Goal: Check status: Check status

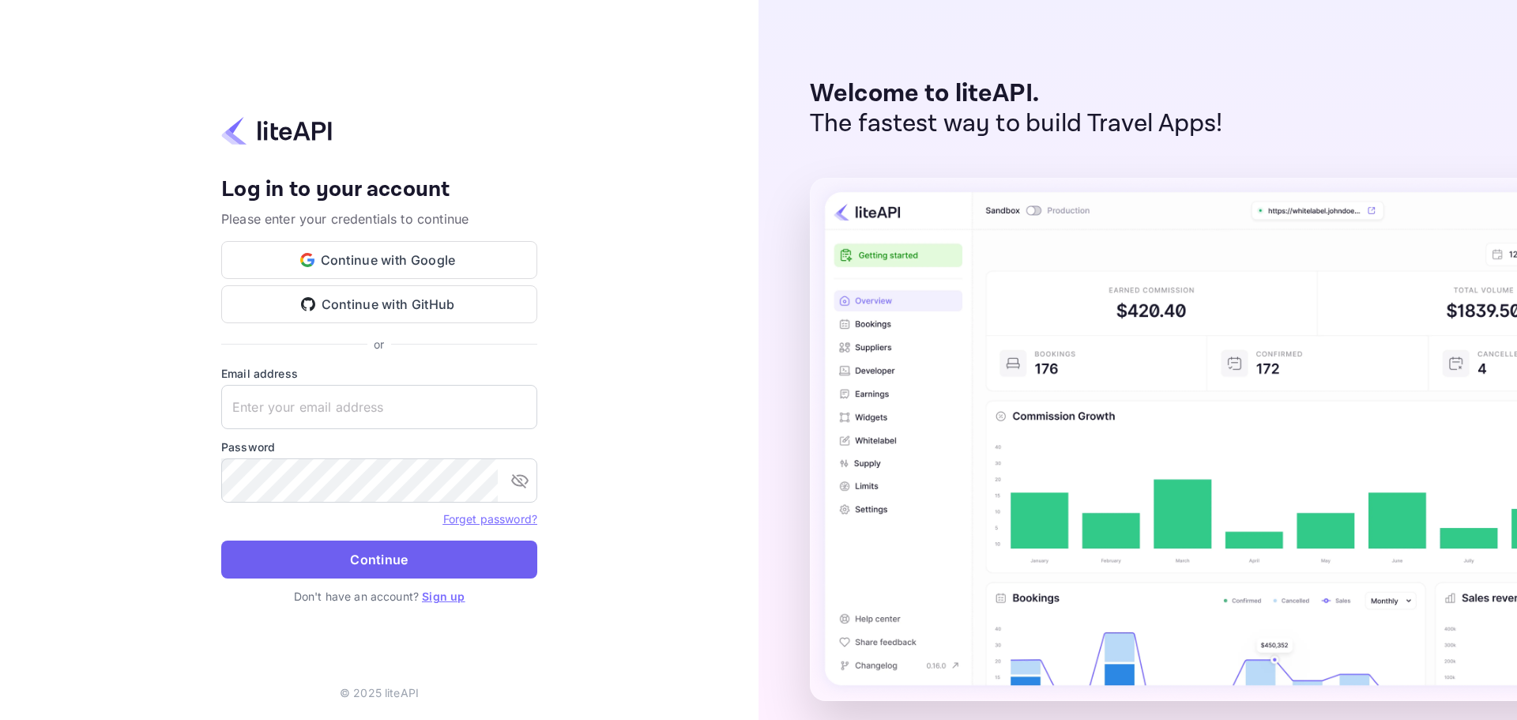
type input "[EMAIL_ADDRESS][DOMAIN_NAME]"
click at [385, 557] on button "Continue" at bounding box center [379, 559] width 316 height 38
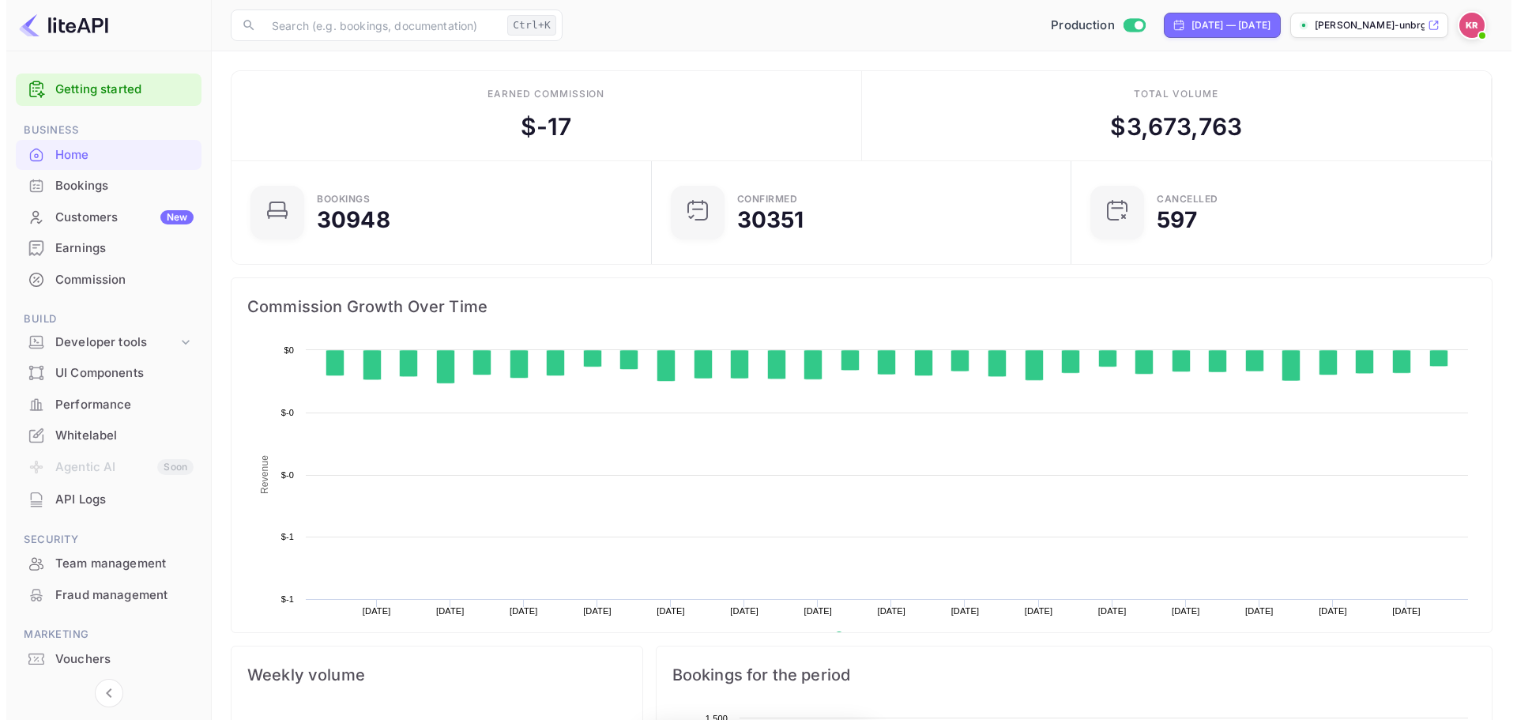
scroll to position [245, 398]
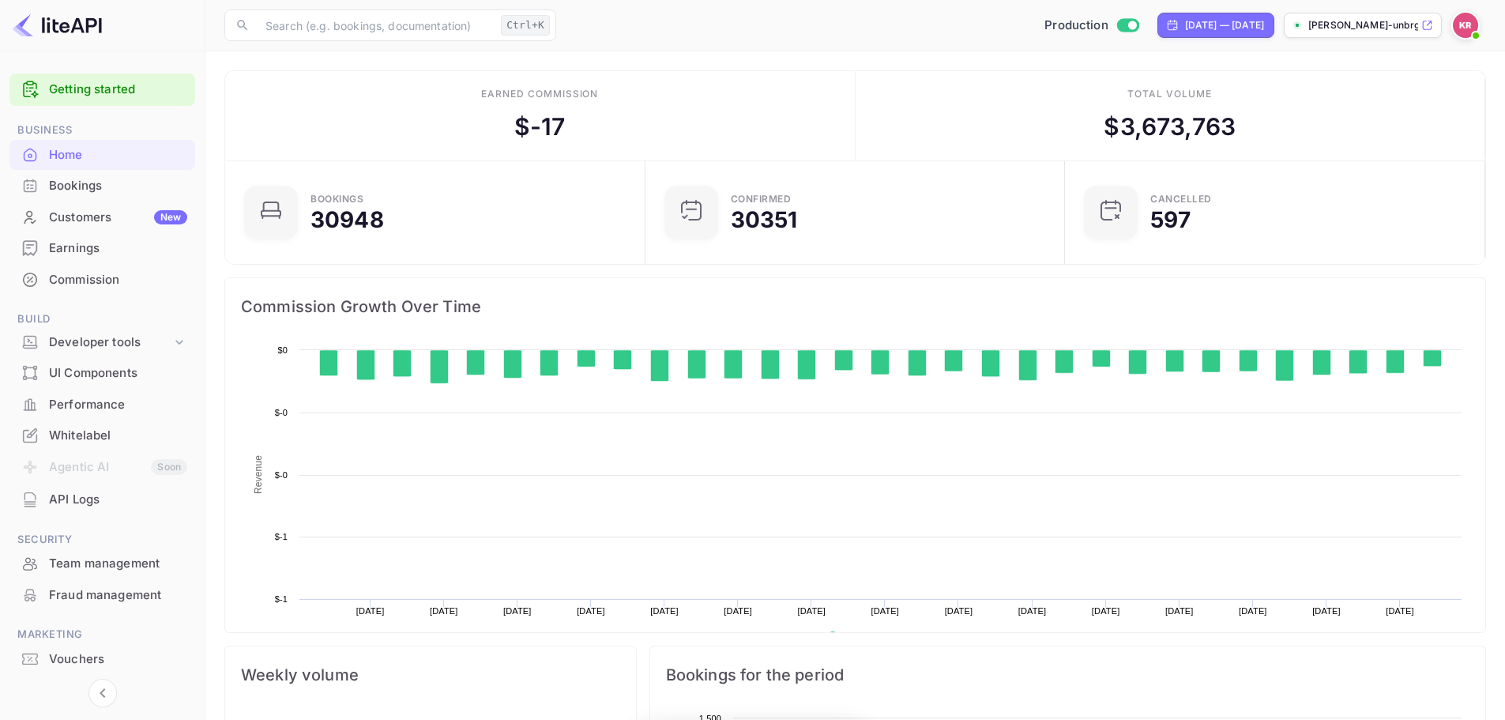
drag, startPoint x: 77, startPoint y: 185, endPoint x: 224, endPoint y: 180, distance: 147.0
click at [77, 185] on div "Bookings" at bounding box center [118, 186] width 138 height 18
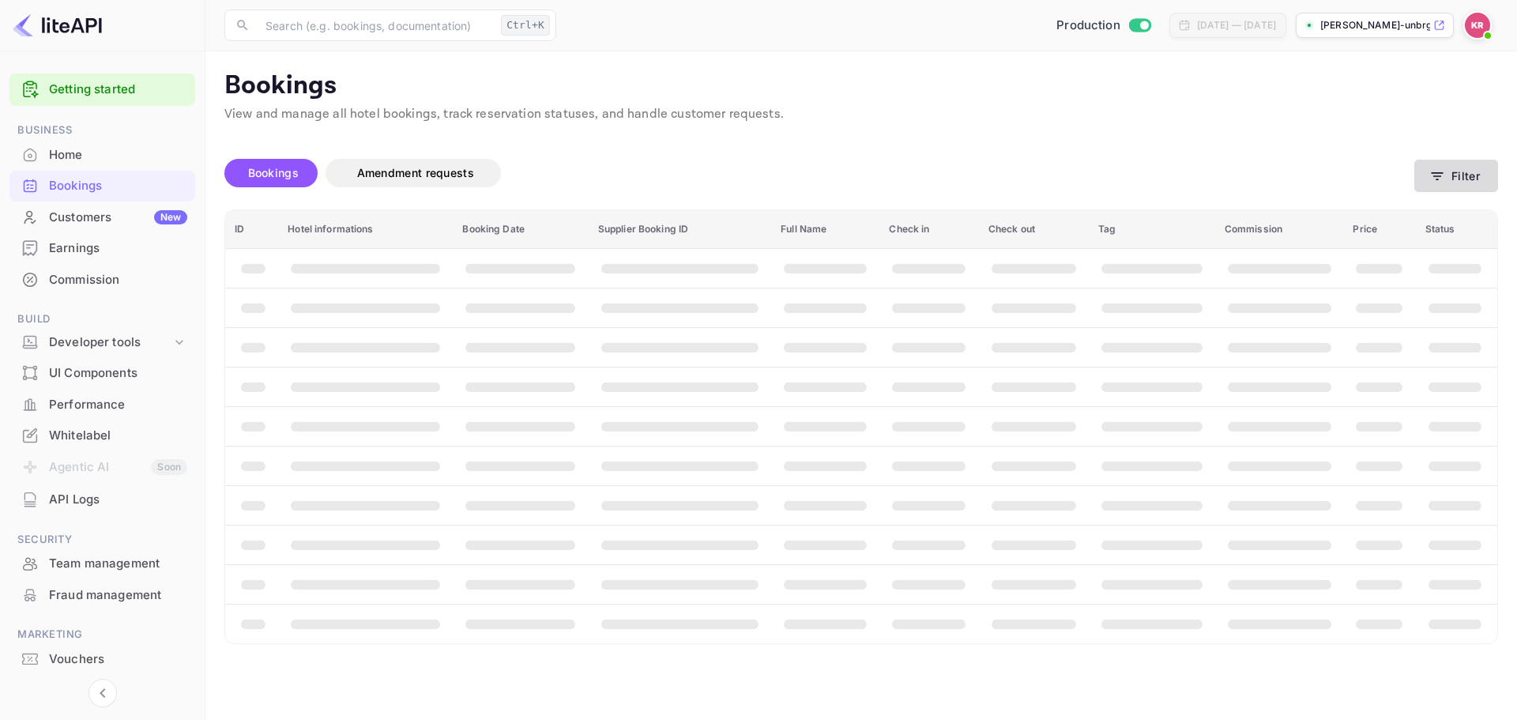
click at [1471, 162] on button "Filter" at bounding box center [1456, 176] width 84 height 32
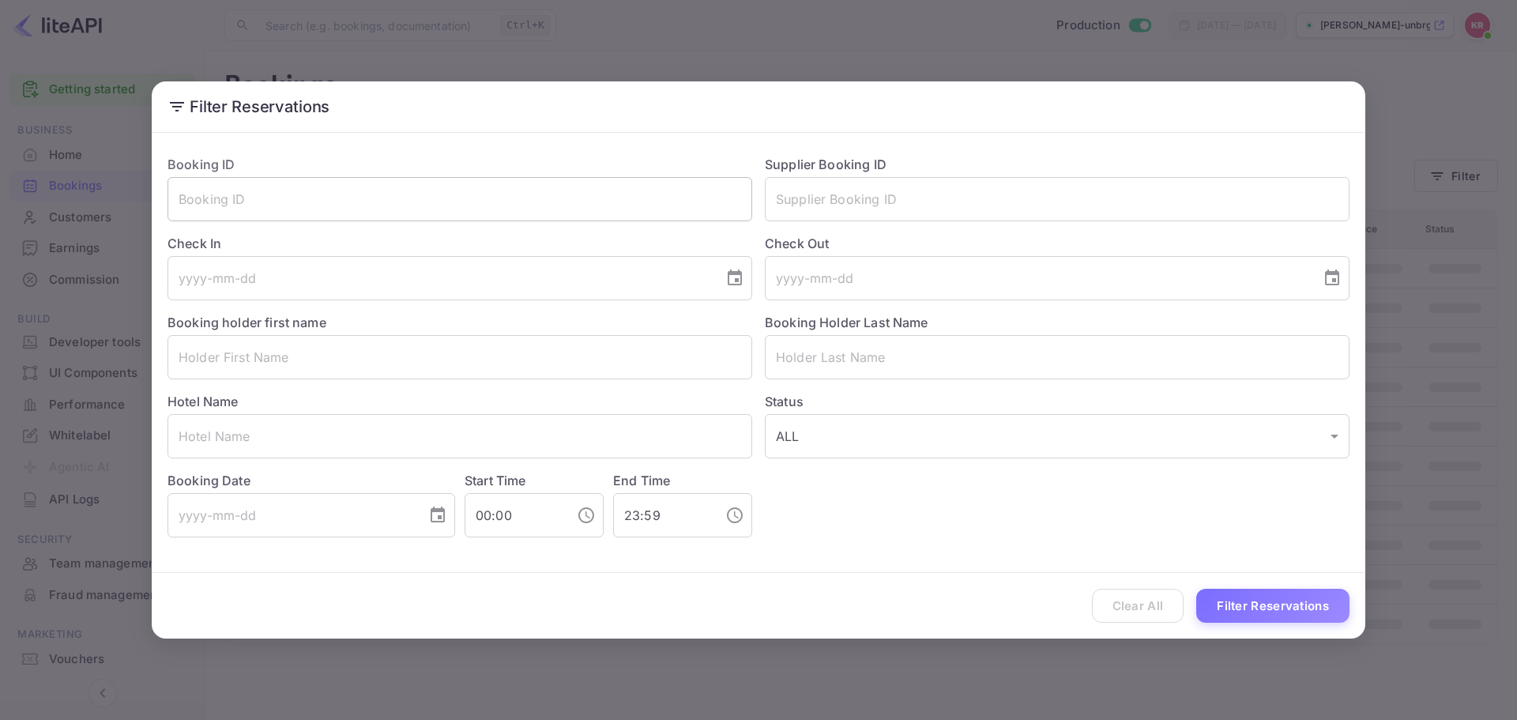
click at [543, 208] on input "text" at bounding box center [460, 199] width 585 height 44
paste input "7kYlNeoE0"
type input "7kYlNeoE0"
click at [1250, 600] on button "Filter Reservations" at bounding box center [1272, 606] width 153 height 34
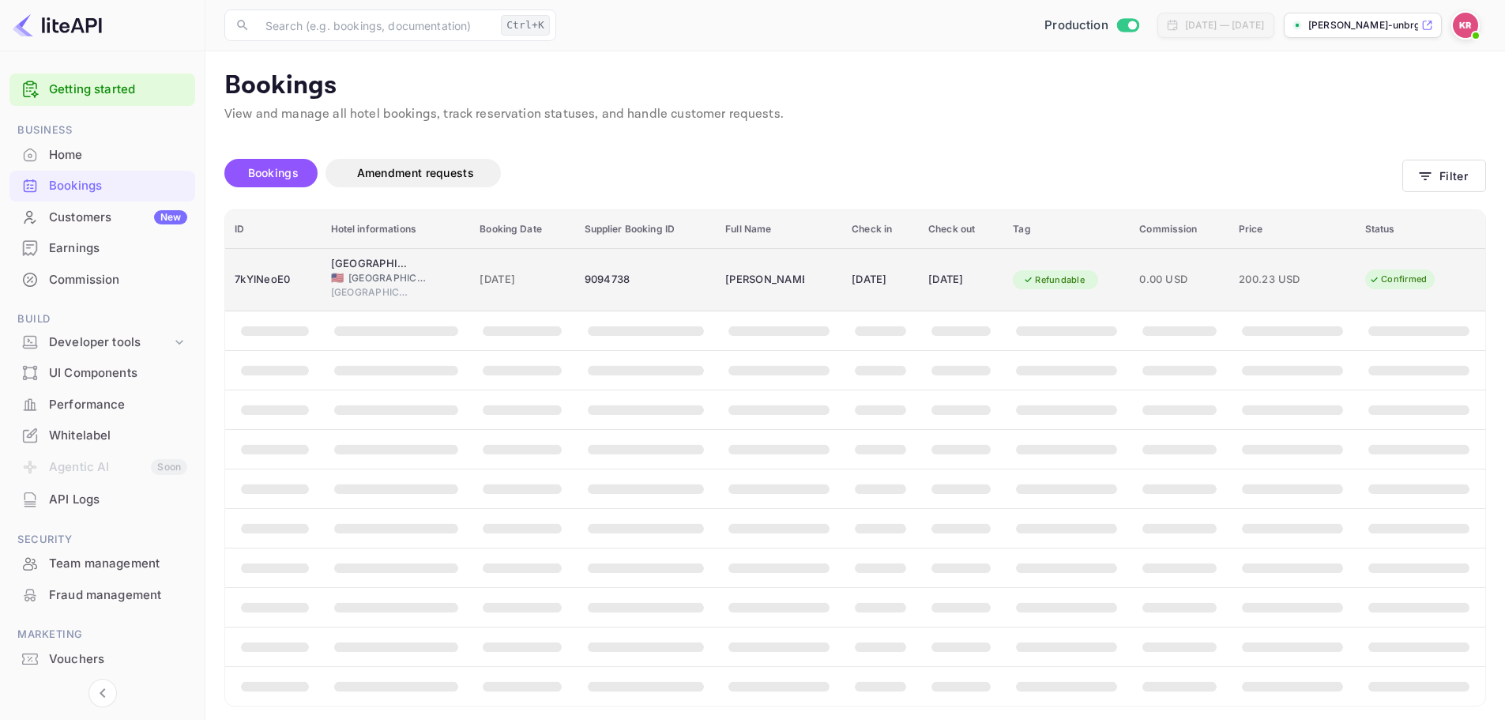
click at [658, 287] on div "9094738" at bounding box center [646, 279] width 122 height 25
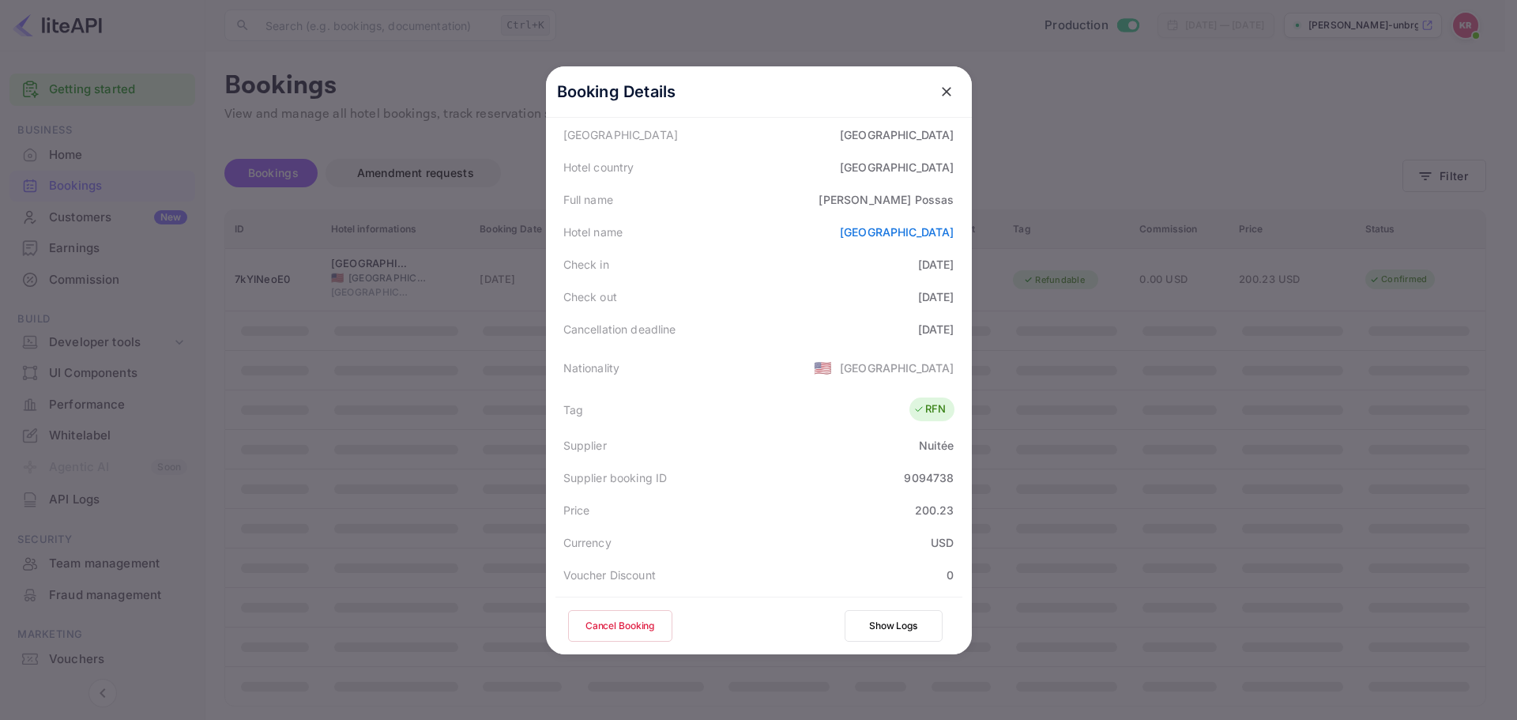
scroll to position [114, 0]
